Goal: Check status: Check status

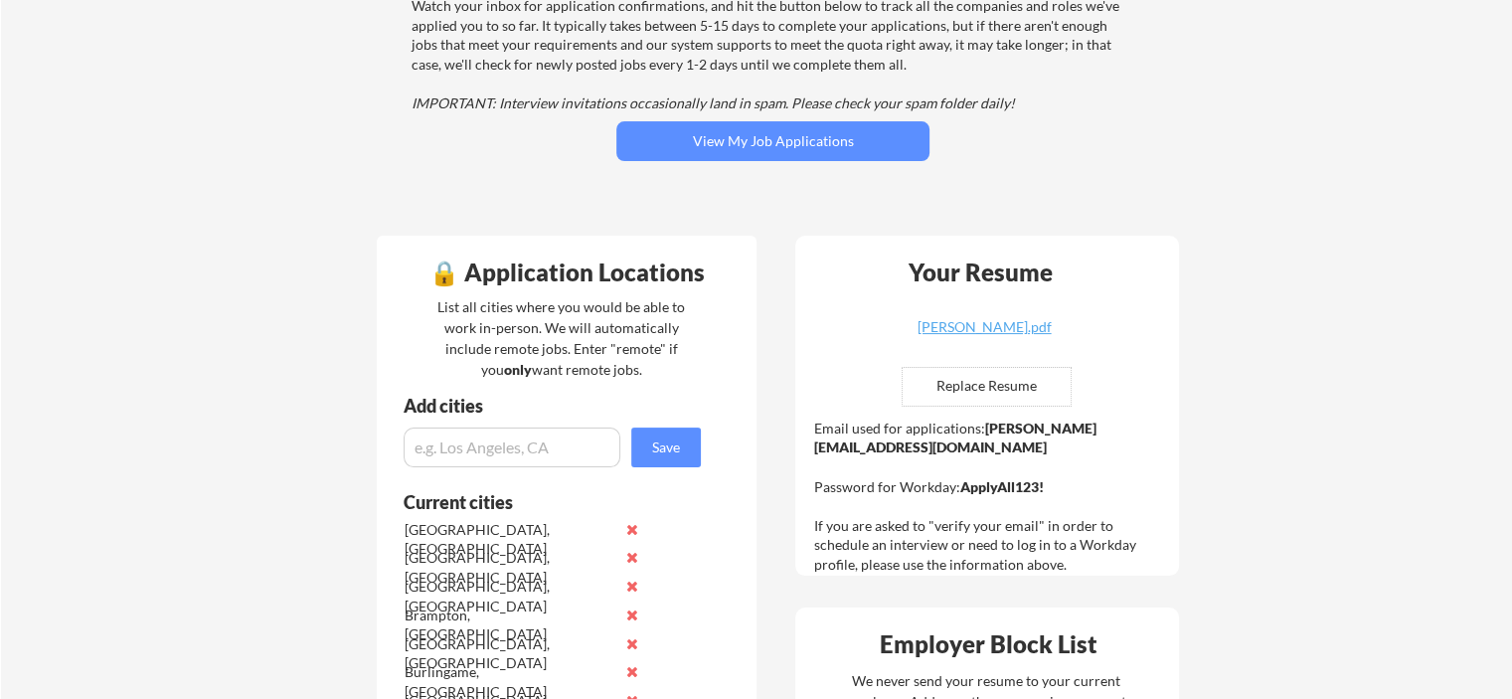
scroll to position [265, 0]
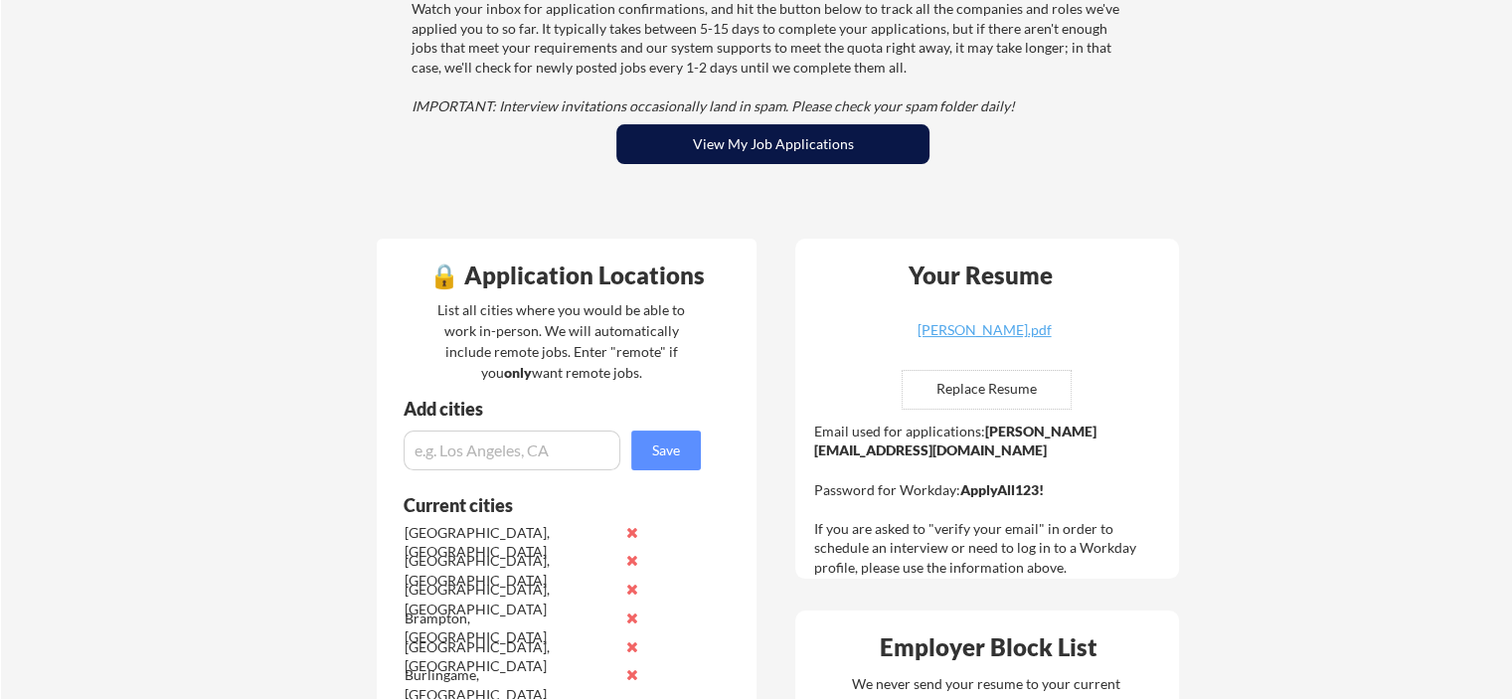
click at [751, 162] on button "View My Job Applications" at bounding box center [772, 144] width 313 height 40
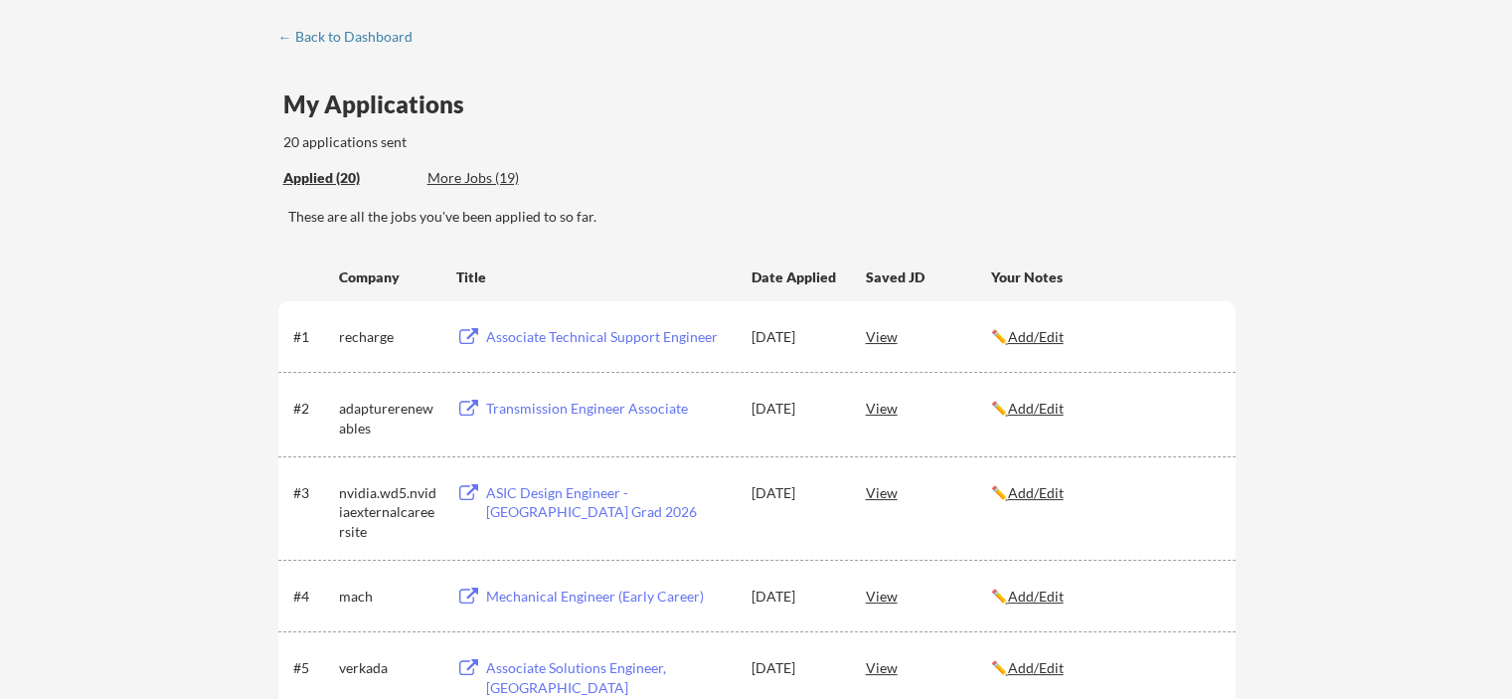
scroll to position [89, 0]
click at [883, 338] on div "View" at bounding box center [928, 334] width 125 height 36
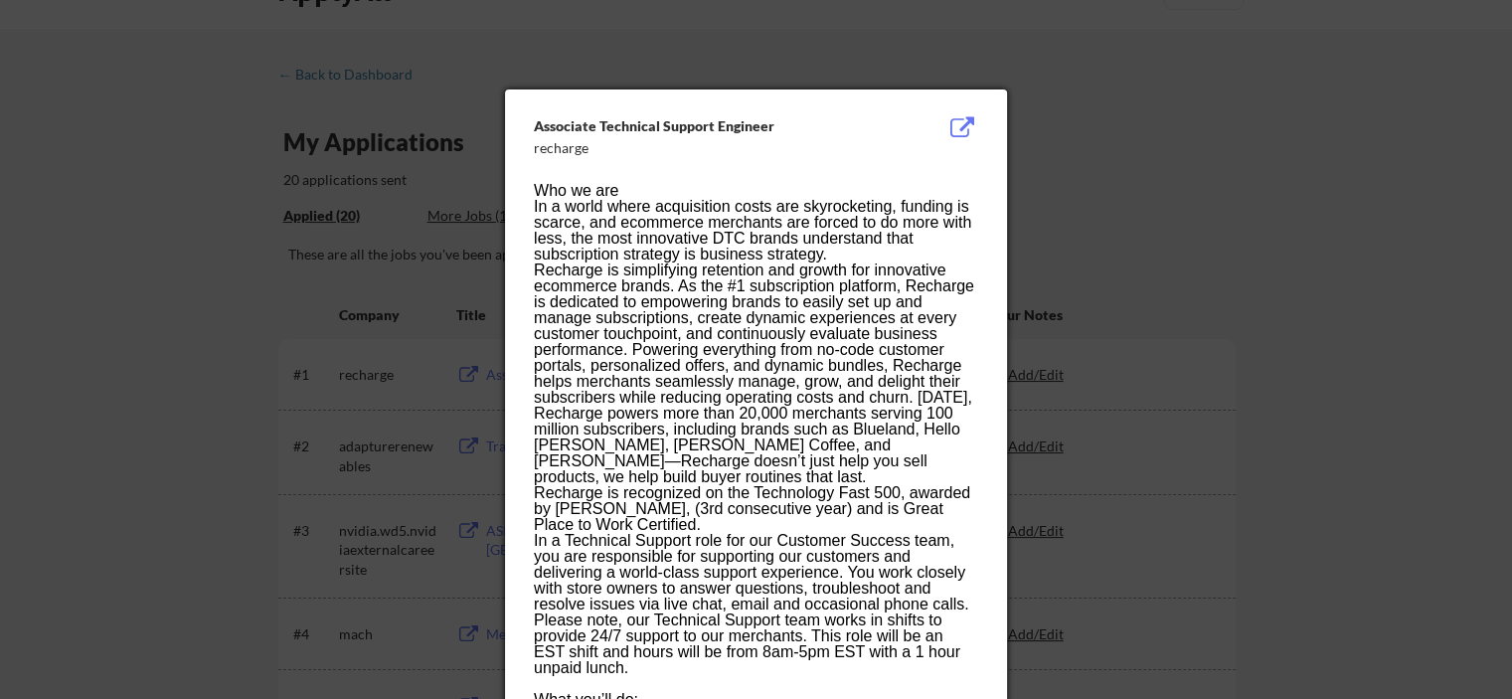
scroll to position [48, 0]
click at [1109, 251] on div at bounding box center [756, 349] width 1512 height 699
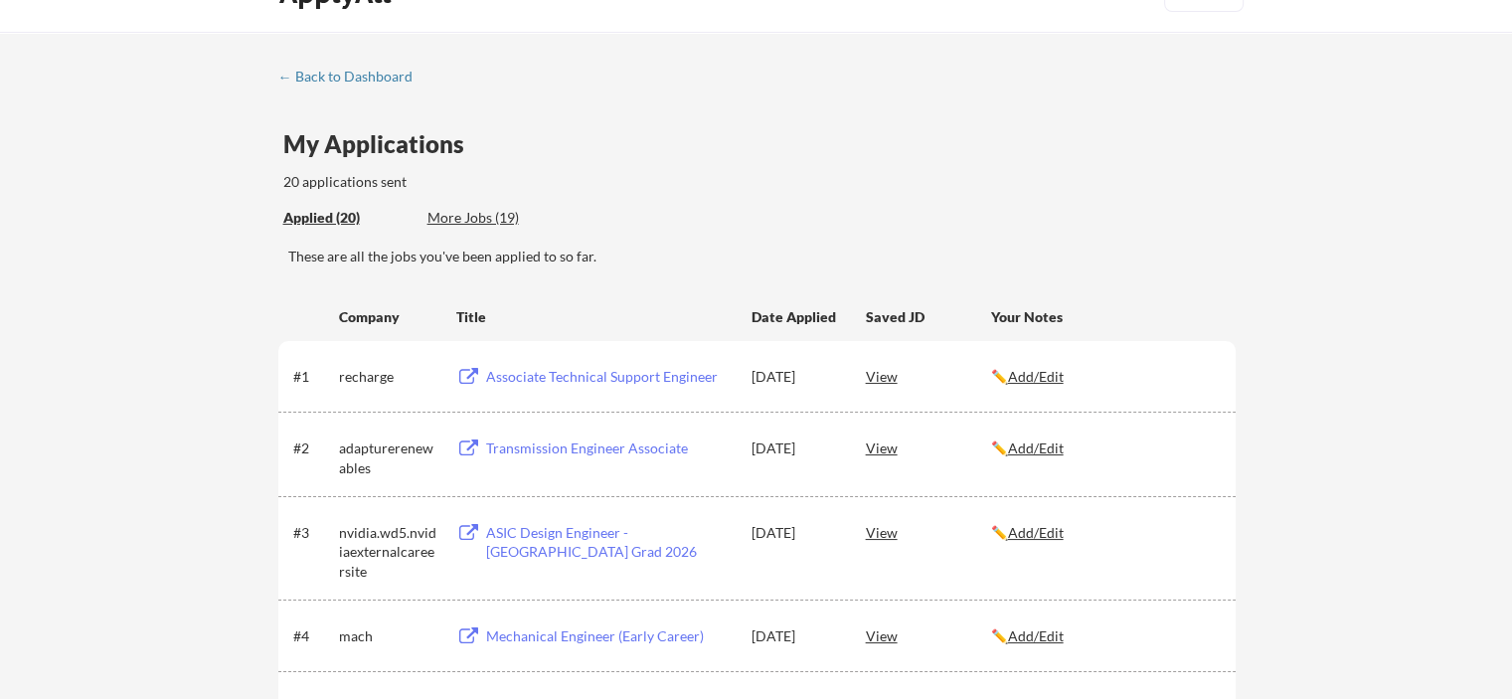
click at [606, 375] on div "Associate Technical Support Engineer" at bounding box center [609, 377] width 246 height 20
click at [394, 76] on div "← Back to Dashboard" at bounding box center [352, 77] width 149 height 14
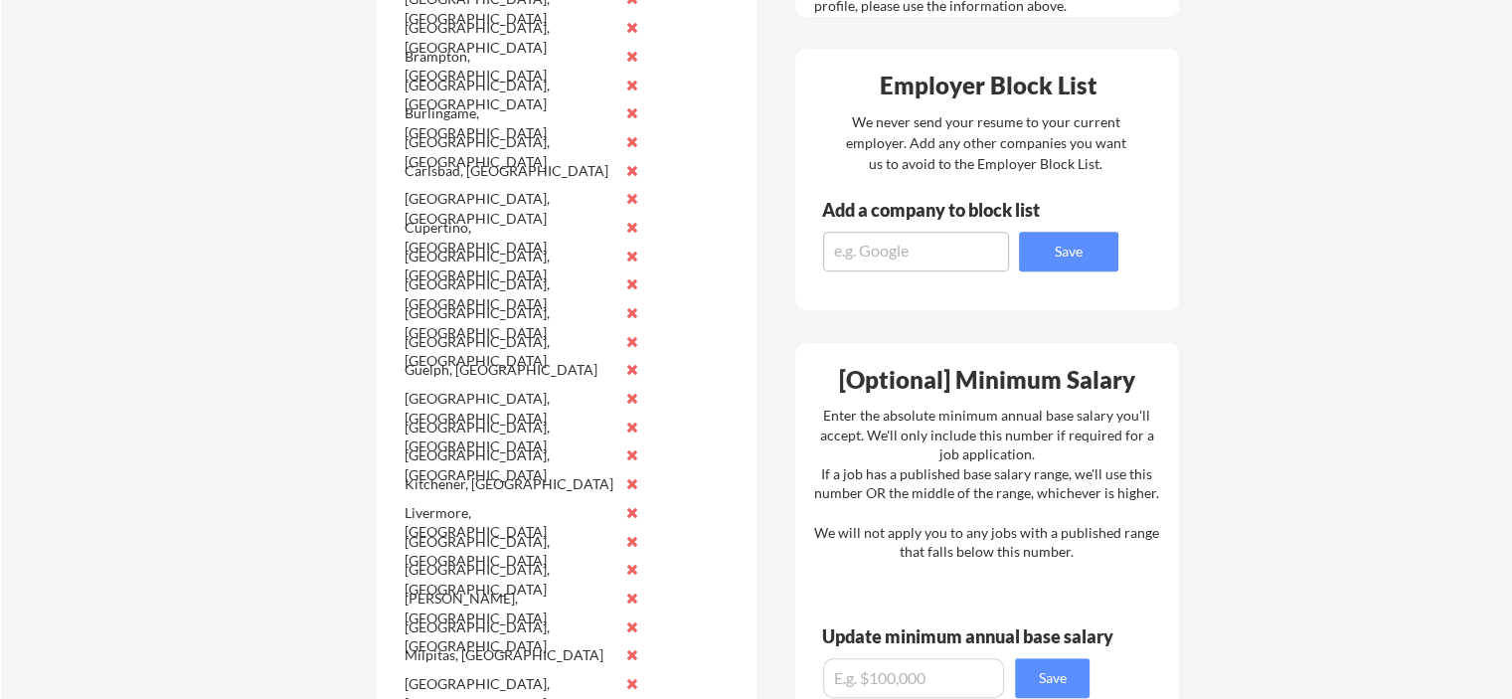
scroll to position [827, 0]
